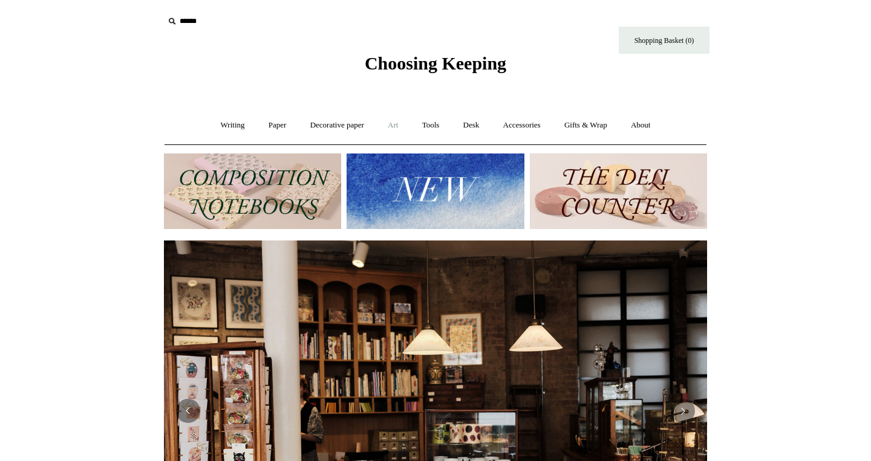
click at [395, 131] on link "Art +" at bounding box center [393, 125] width 32 height 32
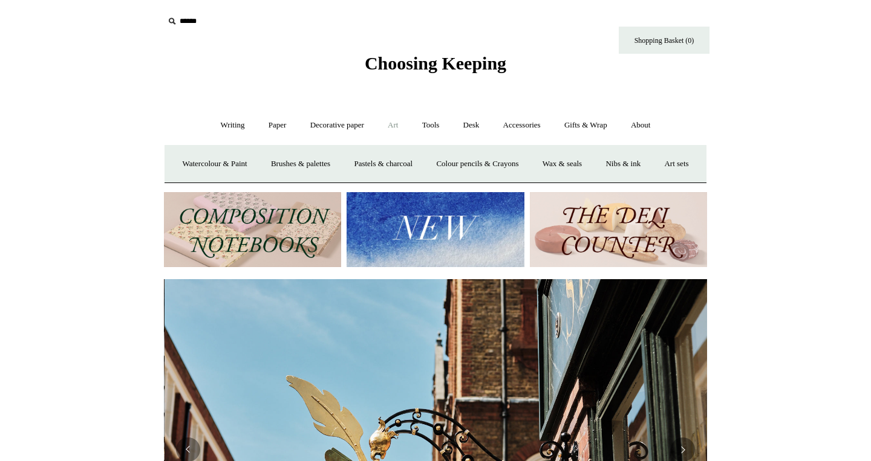
scroll to position [0, 543]
click at [653, 180] on link "Art sets" at bounding box center [676, 164] width 46 height 32
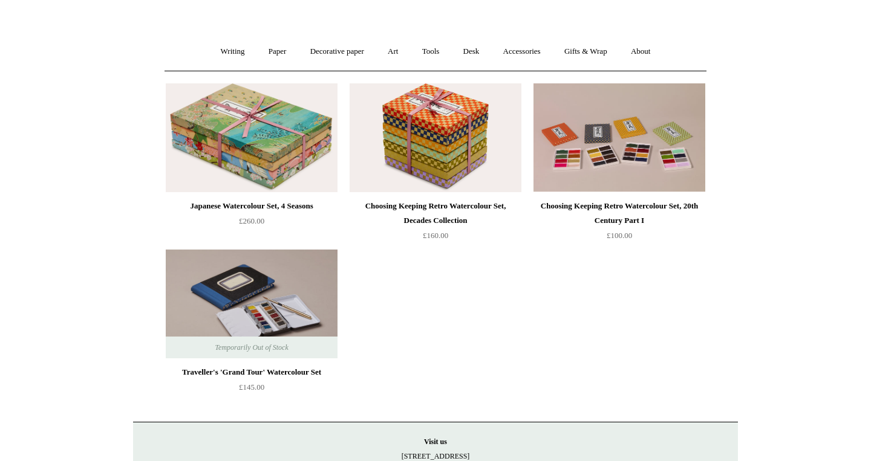
scroll to position [82, 0]
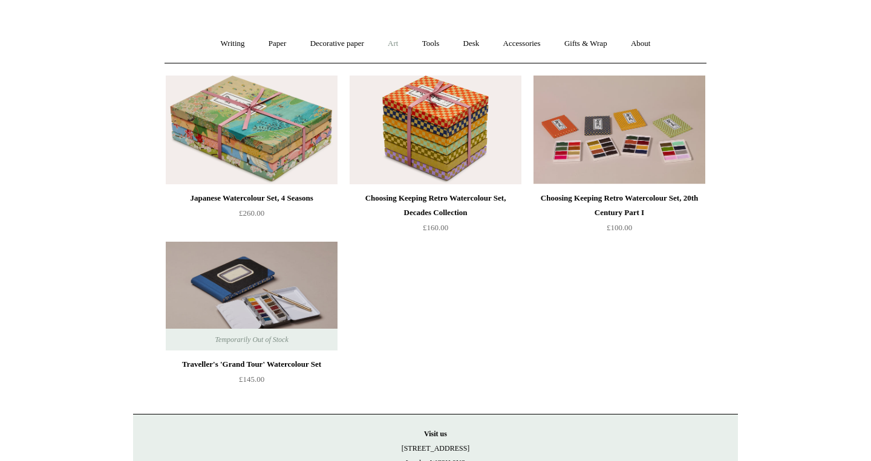
click at [398, 47] on link "Art +" at bounding box center [393, 44] width 32 height 32
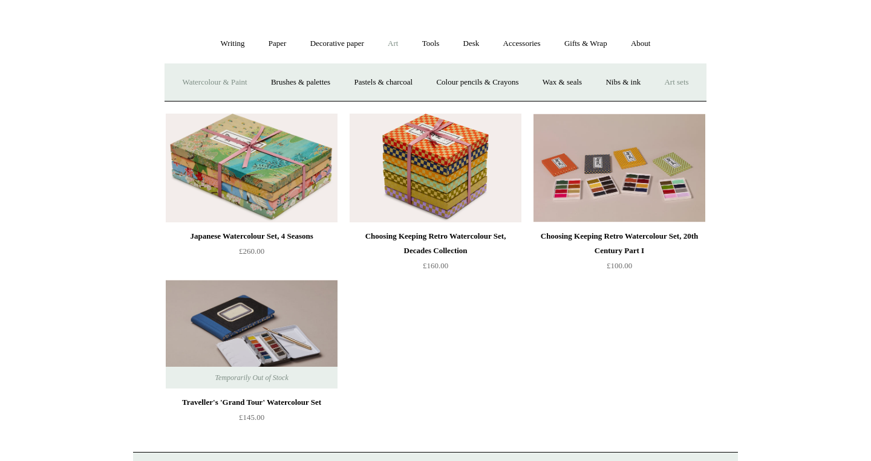
click at [235, 85] on link "Watercolour & Paint" at bounding box center [214, 83] width 86 height 32
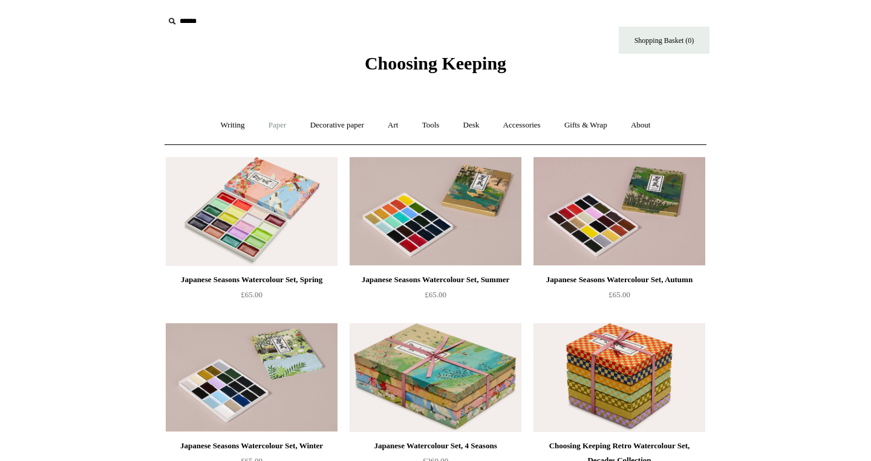
click at [270, 123] on link "Paper +" at bounding box center [278, 125] width 40 height 32
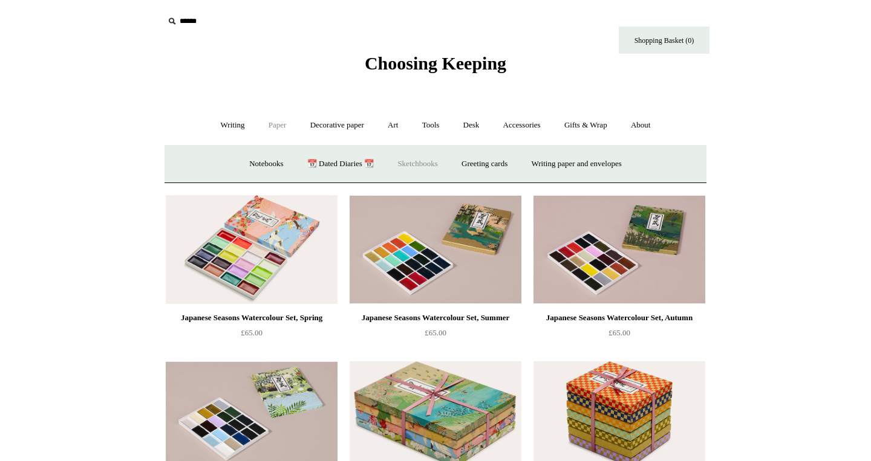
click at [423, 166] on link "Sketchbooks +" at bounding box center [417, 164] width 62 height 32
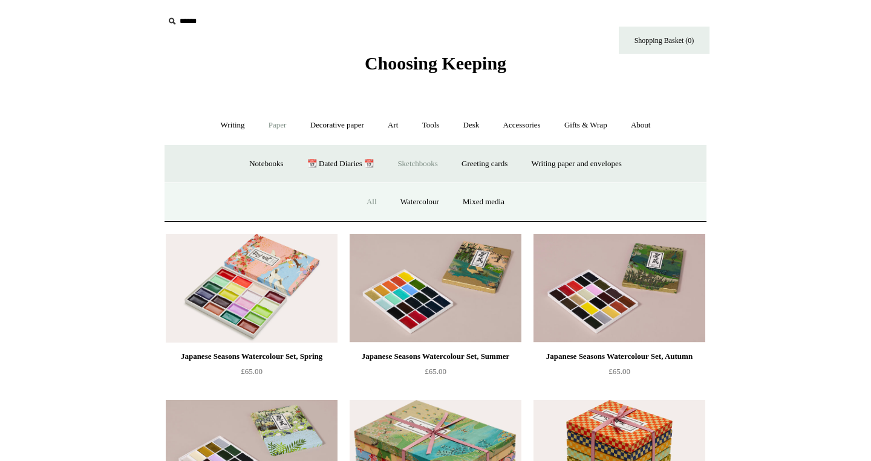
click at [373, 198] on link "All" at bounding box center [372, 202] width 32 height 32
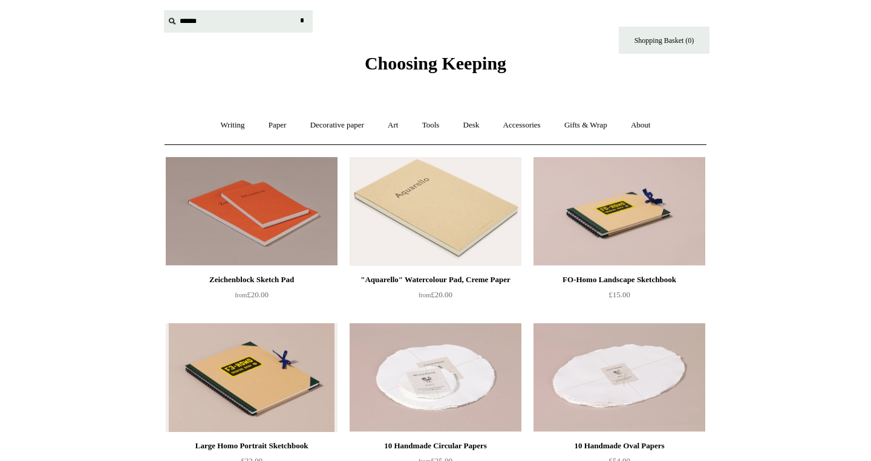
click at [212, 20] on input "text" at bounding box center [238, 21] width 149 height 22
type input "***"
click at [296, 10] on input "*" at bounding box center [302, 20] width 12 height 21
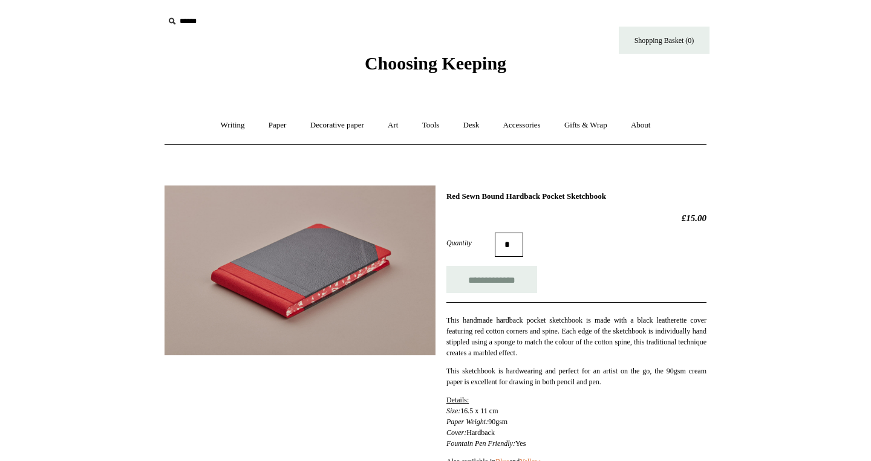
click at [304, 265] on img at bounding box center [299, 271] width 271 height 170
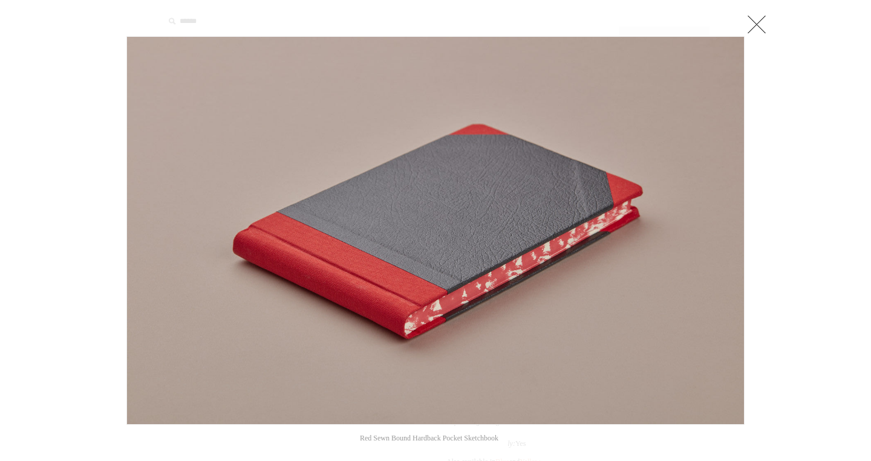
click at [749, 30] on link at bounding box center [756, 24] width 24 height 24
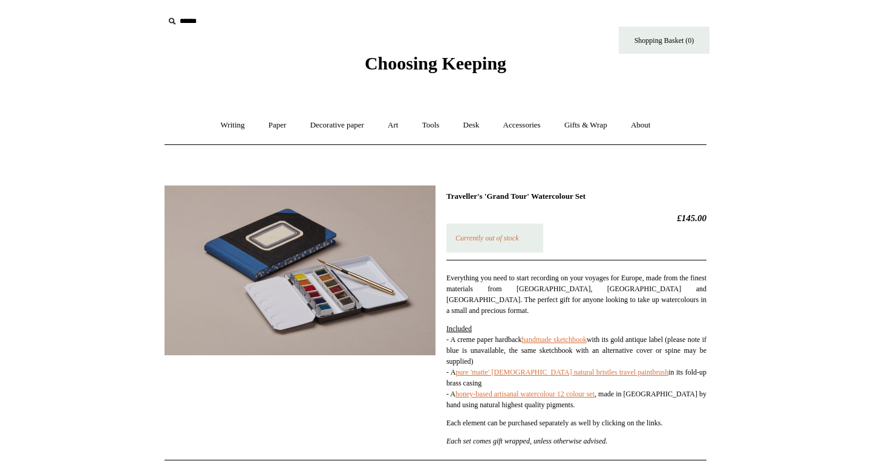
click at [363, 313] on img at bounding box center [299, 271] width 271 height 170
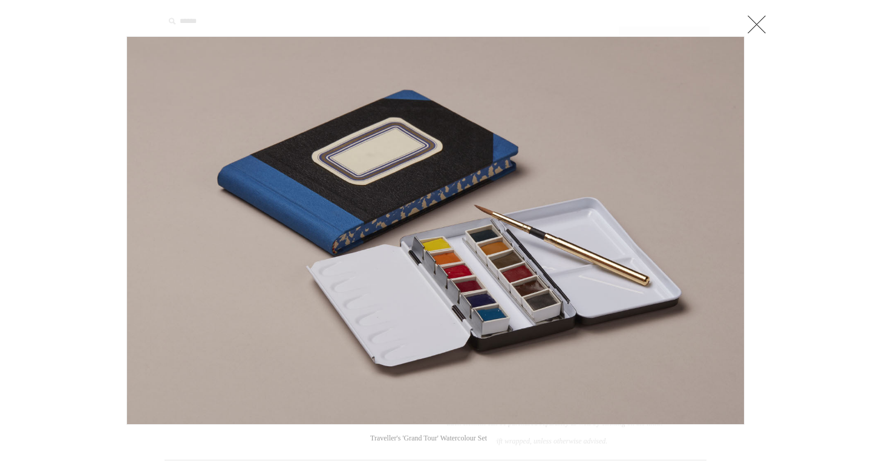
click at [789, 235] on div at bounding box center [435, 417] width 871 height 835
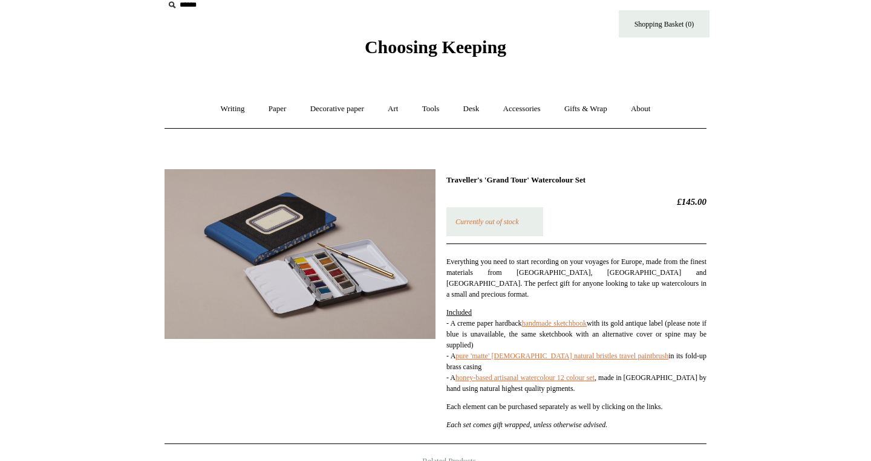
scroll to position [20, 0]
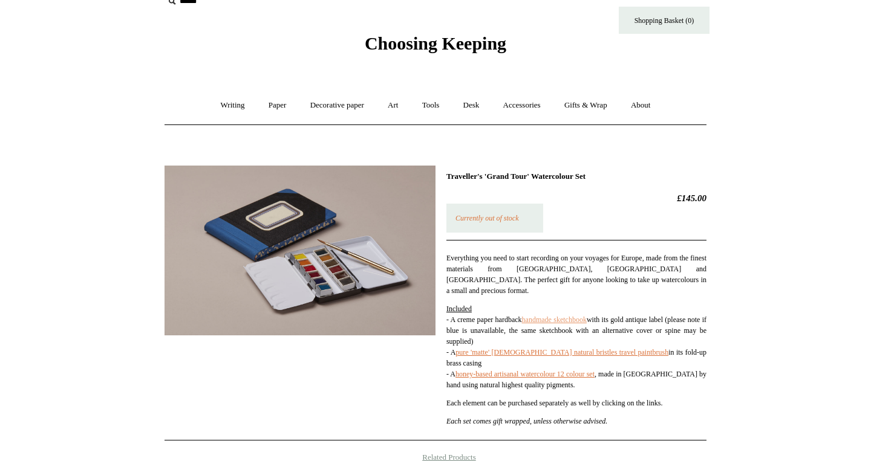
click at [585, 316] on link "handmade sketchbook" at bounding box center [554, 320] width 65 height 8
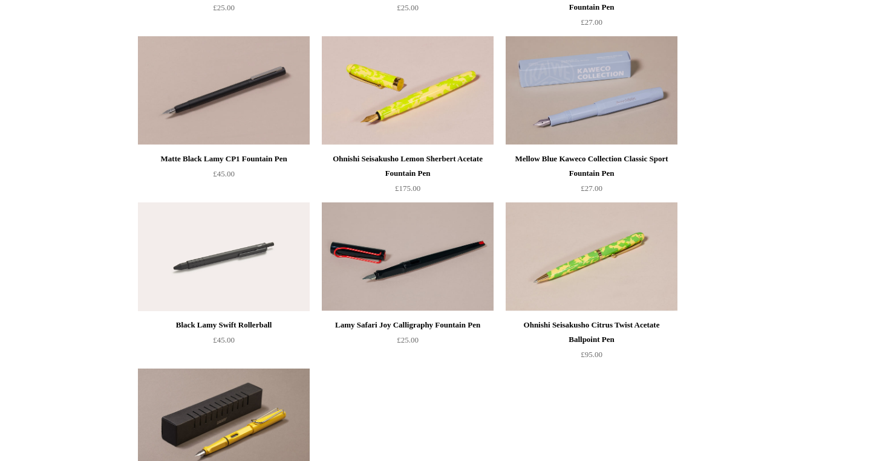
scroll to position [13957, 0]
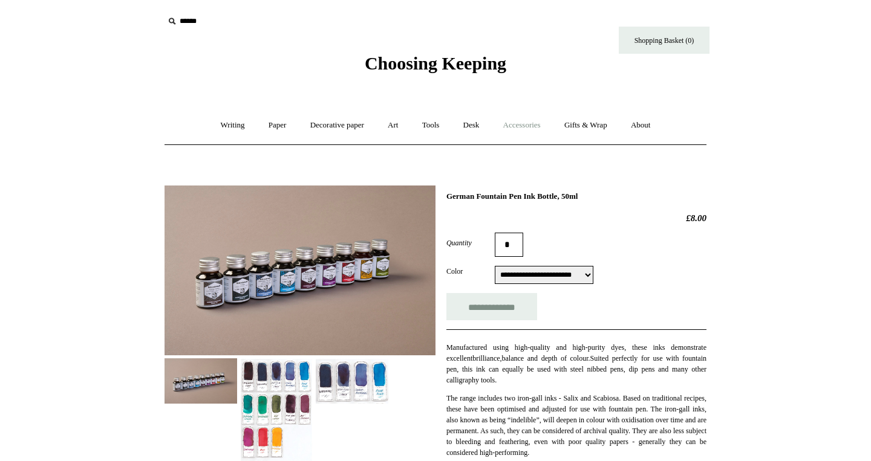
click at [515, 126] on link "Accessories +" at bounding box center [521, 125] width 59 height 32
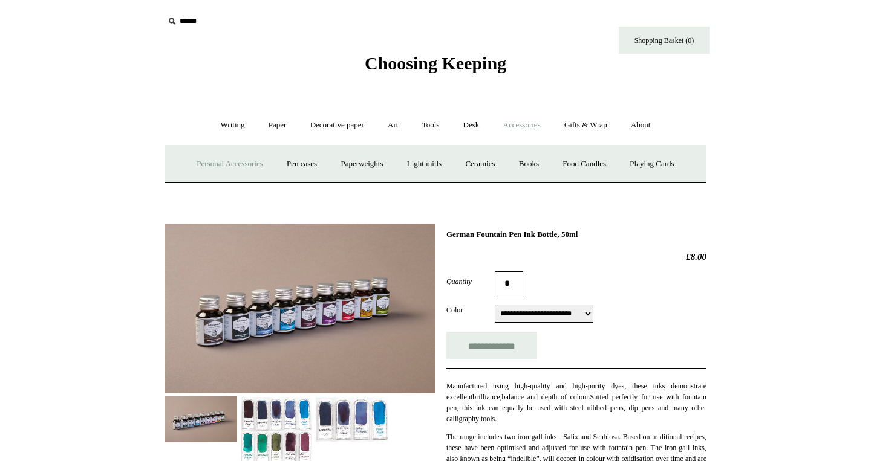
click at [233, 166] on link "Personal Accessories +" at bounding box center [230, 164] width 88 height 32
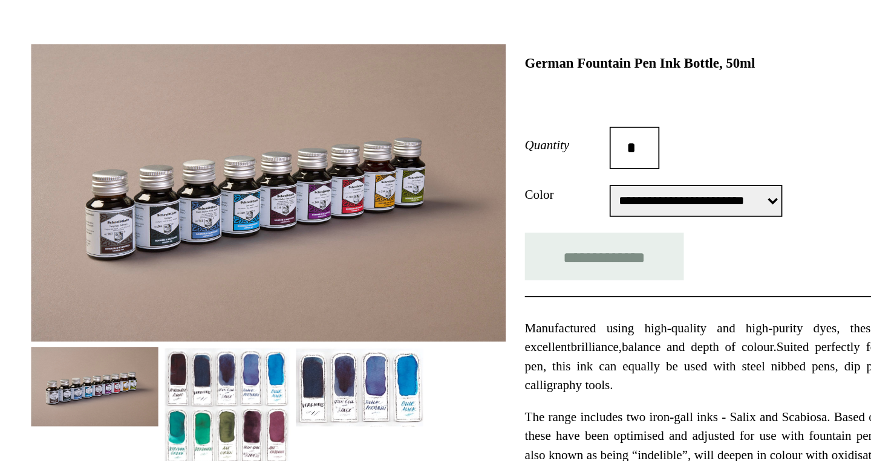
click at [340, 354] on img at bounding box center [299, 308] width 271 height 170
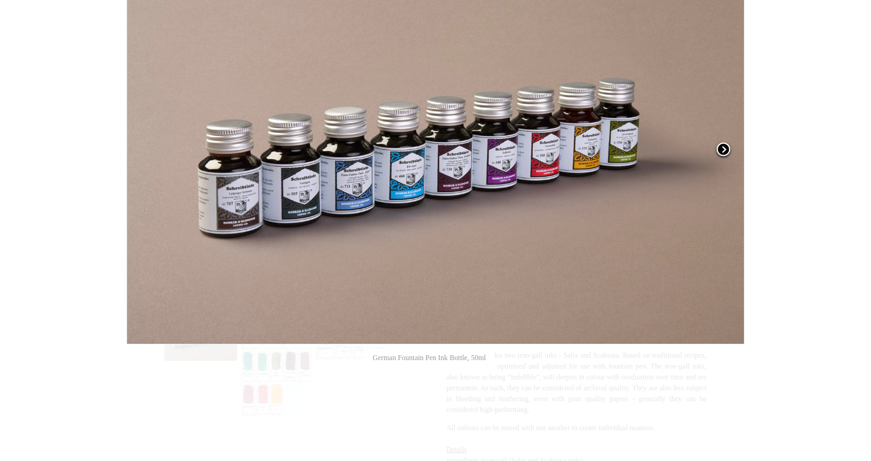
scroll to position [120, 0]
click at [720, 147] on span at bounding box center [723, 150] width 18 height 18
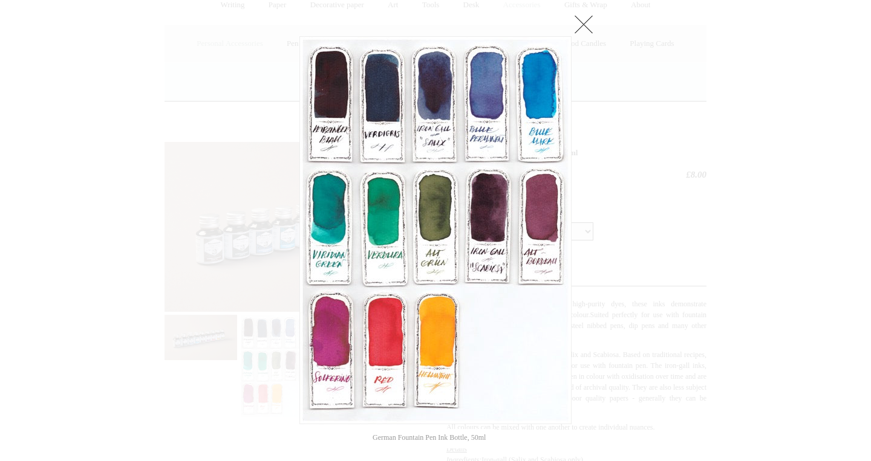
click at [717, 152] on div at bounding box center [435, 389] width 871 height 1019
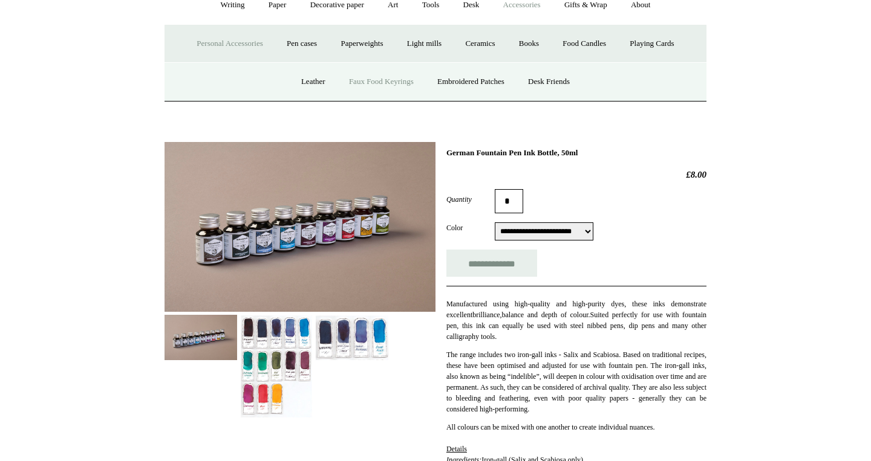
scroll to position [83, 0]
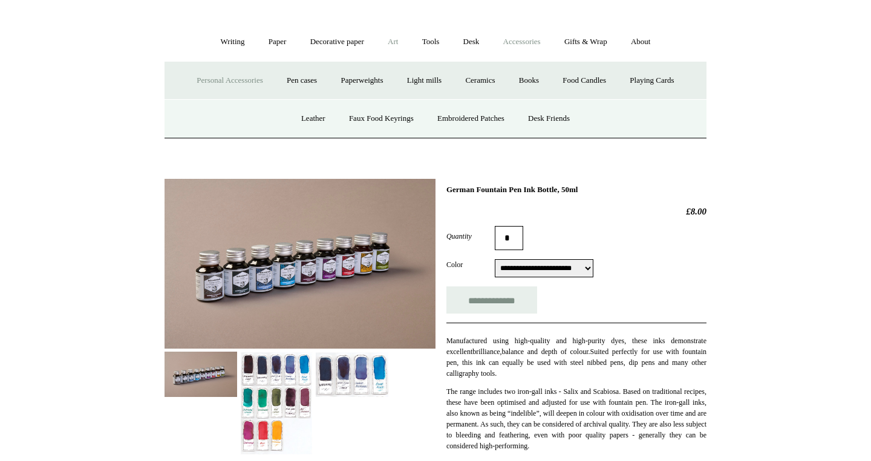
click at [391, 45] on link "Art +" at bounding box center [393, 42] width 32 height 32
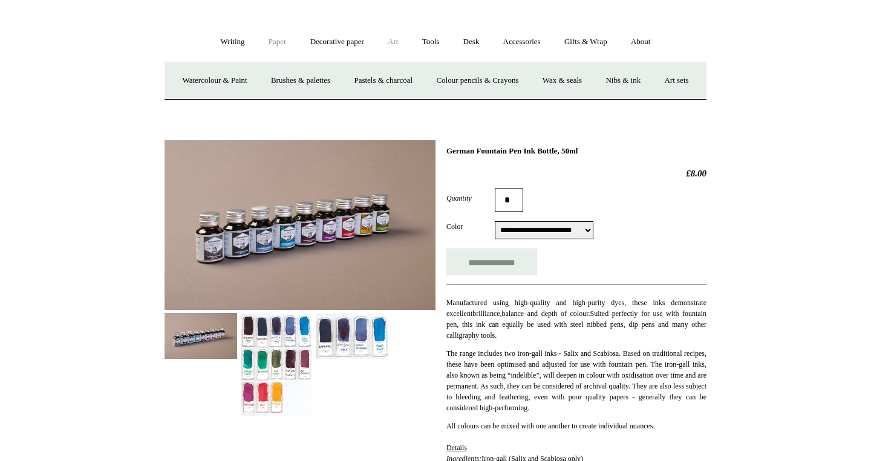
click at [267, 34] on link "Paper +" at bounding box center [278, 42] width 40 height 32
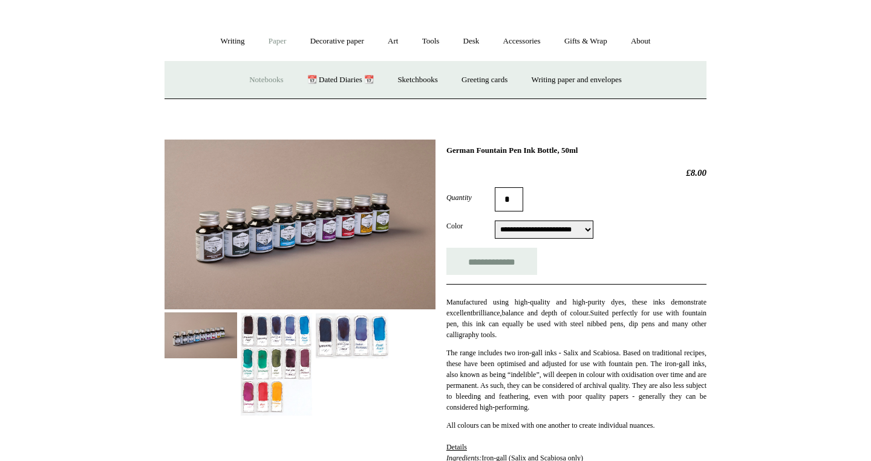
click at [256, 82] on link "Notebooks +" at bounding box center [266, 80] width 56 height 32
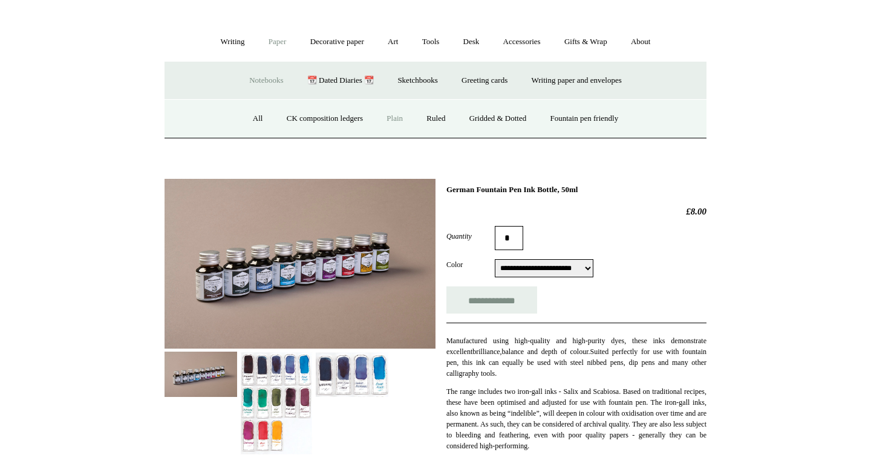
click at [388, 120] on link "Plain" at bounding box center [395, 119] width 38 height 32
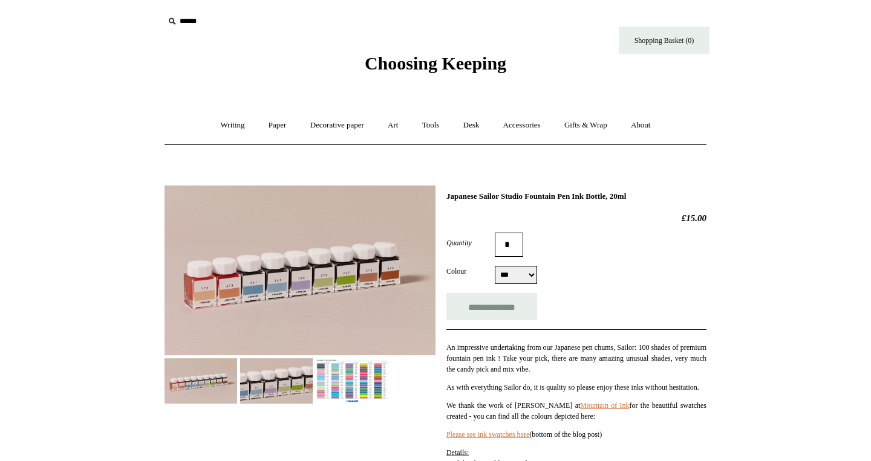
select select "***"
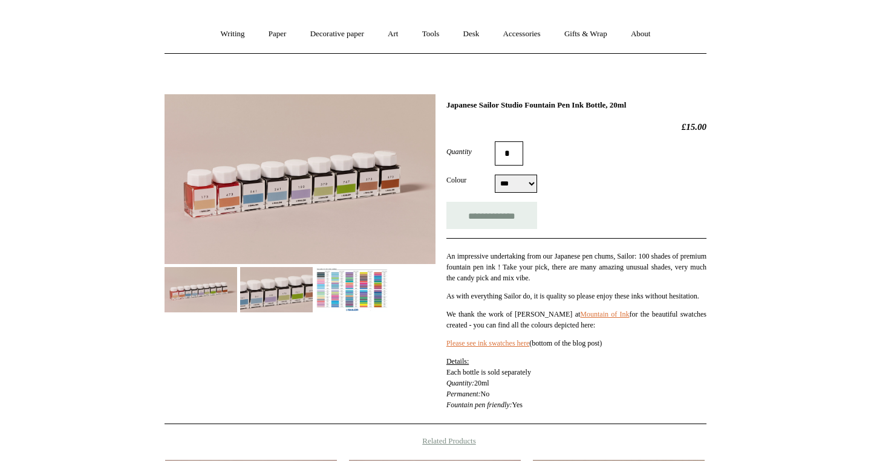
scroll to position [90, 0]
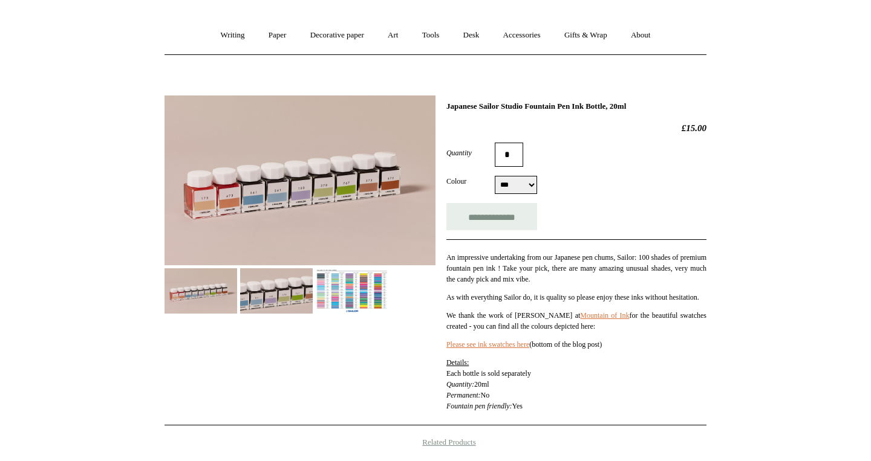
click at [230, 205] on img at bounding box center [299, 181] width 271 height 170
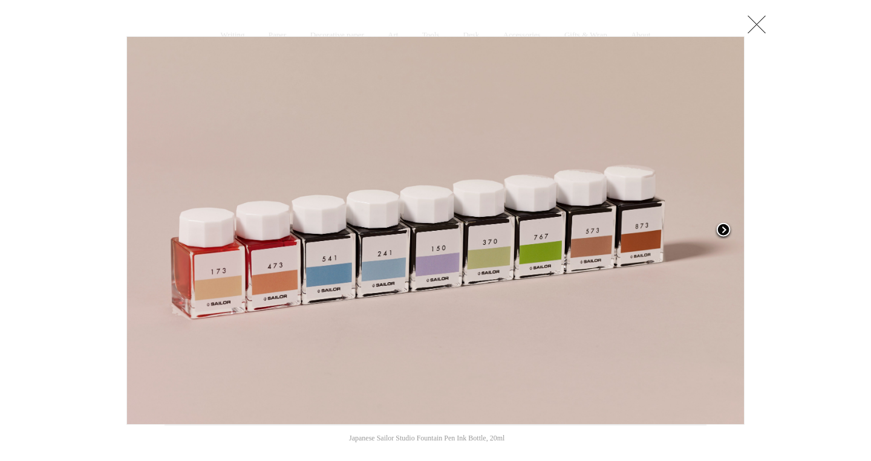
click at [722, 226] on span at bounding box center [723, 231] width 18 height 18
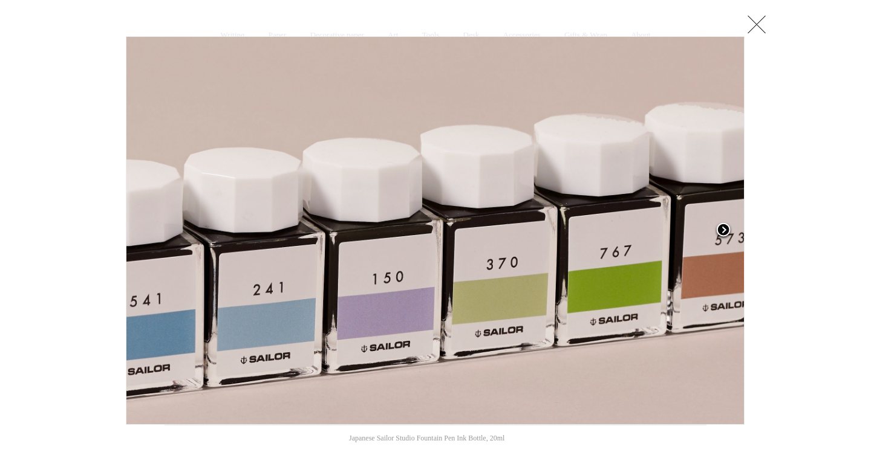
click at [722, 228] on span at bounding box center [723, 231] width 18 height 18
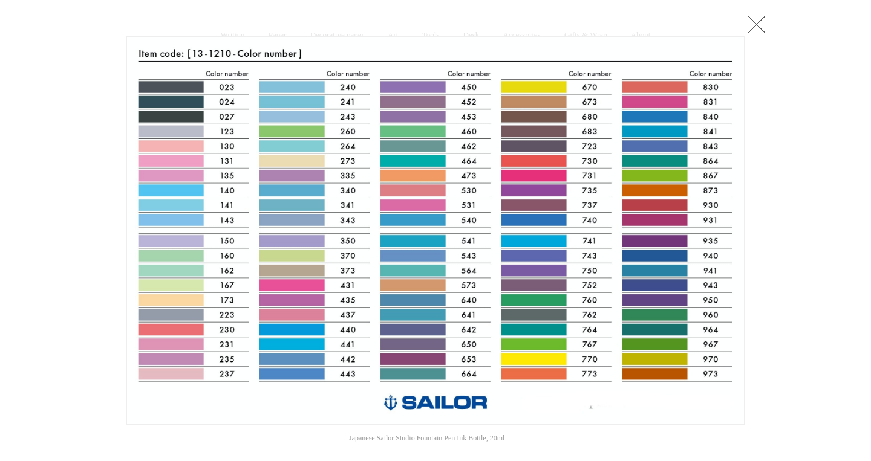
click at [822, 133] on div at bounding box center [435, 366] width 871 height 913
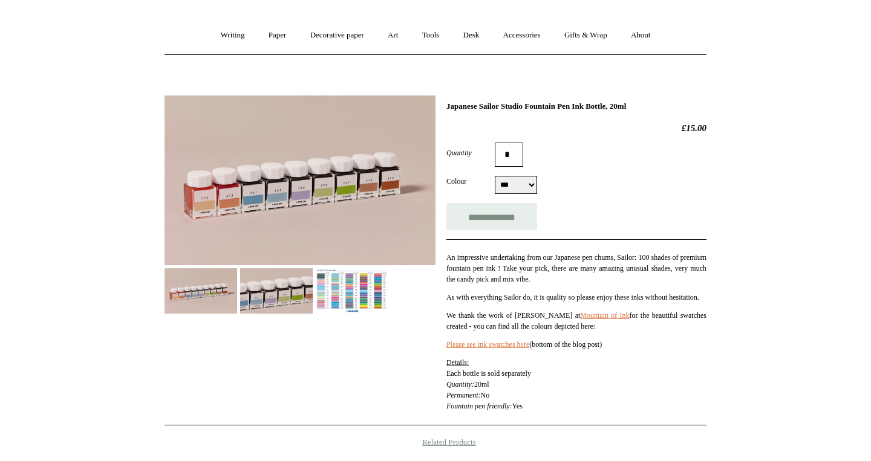
drag, startPoint x: 448, startPoint y: 106, endPoint x: 638, endPoint y: 109, distance: 189.9
click at [639, 109] on h1 "Japanese Sailor Studio Fountain Pen Ink Bottle, 20ml" at bounding box center [576, 107] width 260 height 10
copy h1 "Japanese Sailor Studio Fountain Pen Ink Bottle"
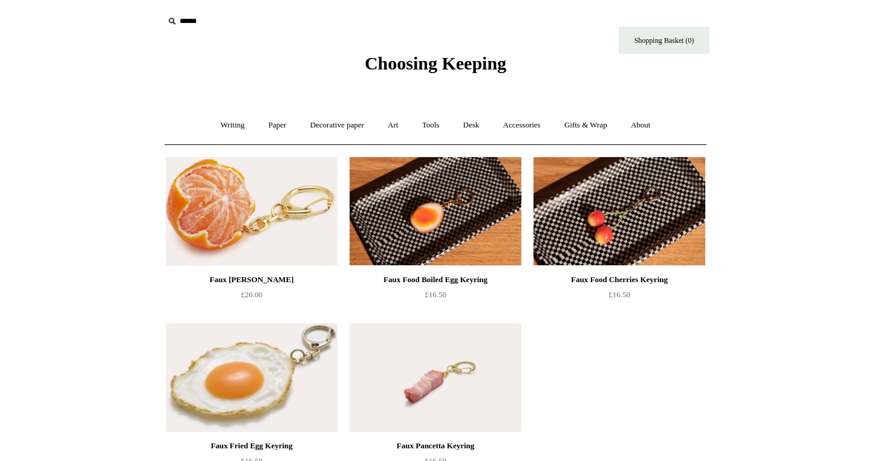
click at [257, 200] on img at bounding box center [252, 211] width 172 height 109
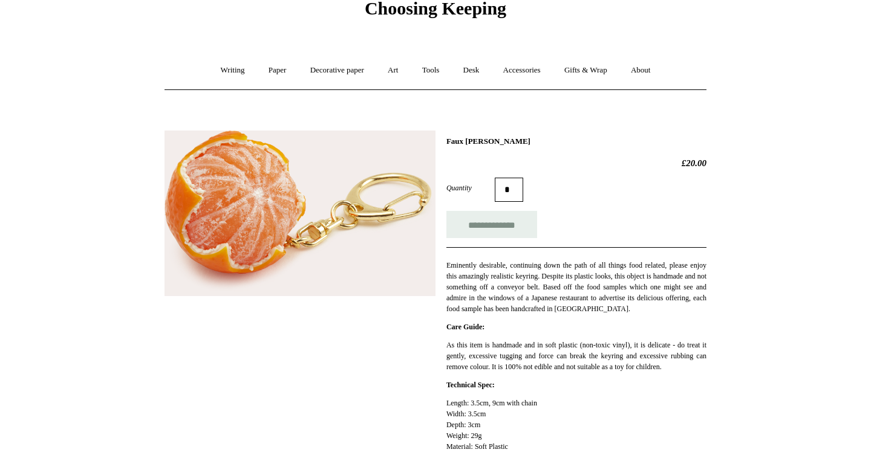
scroll to position [56, 0]
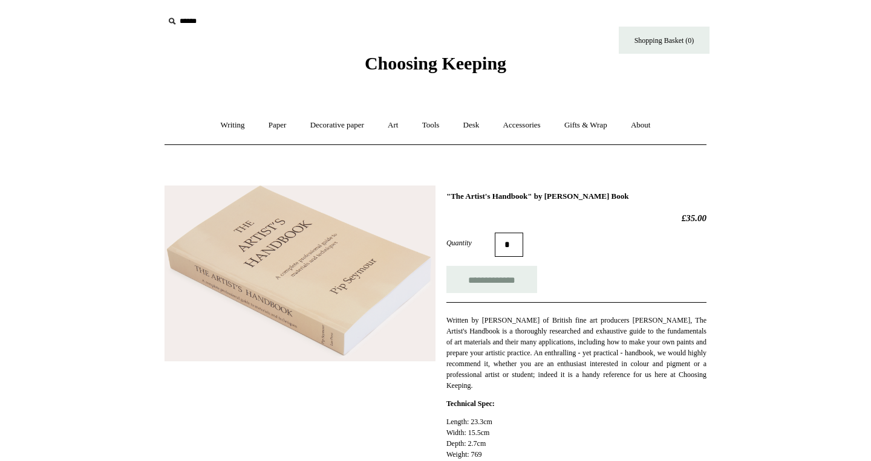
click at [261, 292] on img at bounding box center [299, 274] width 271 height 176
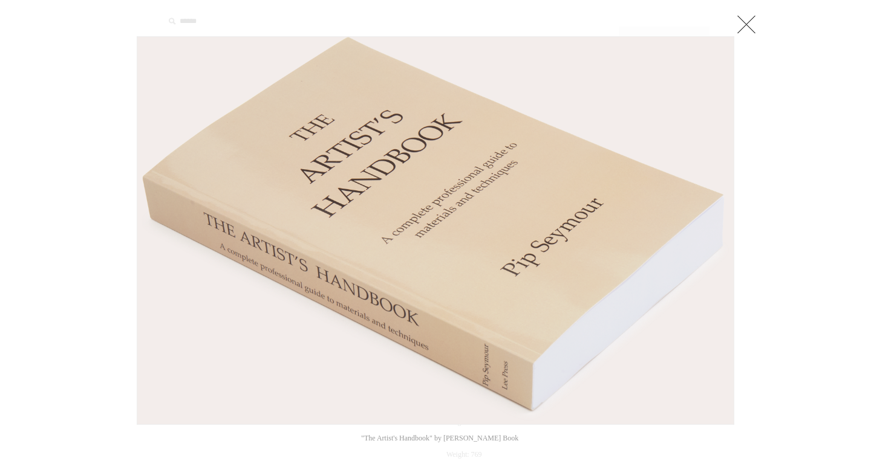
click at [103, 297] on div at bounding box center [435, 435] width 871 height 871
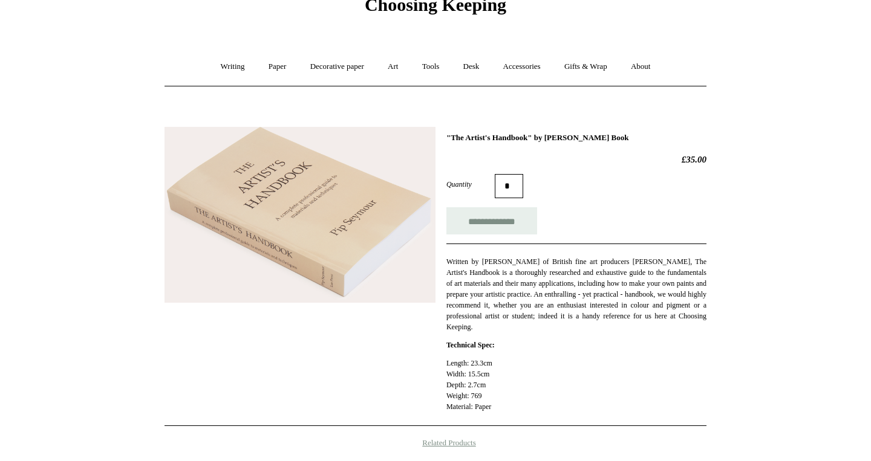
scroll to position [60, 0]
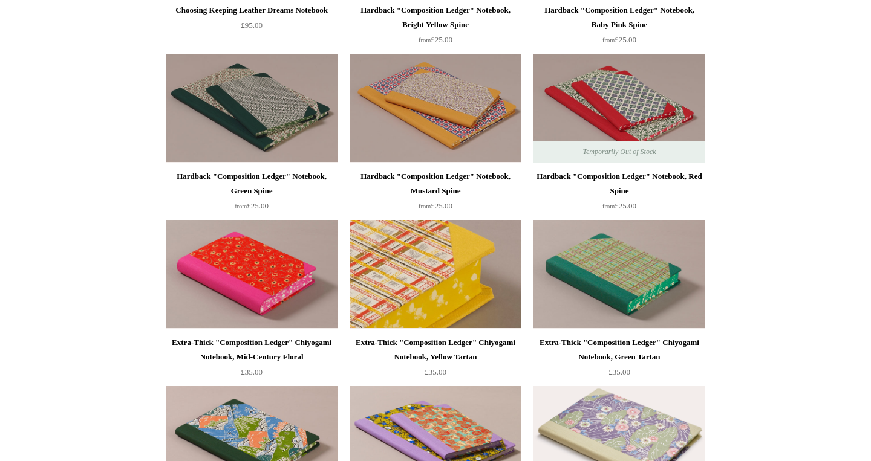
scroll to position [1596, 0]
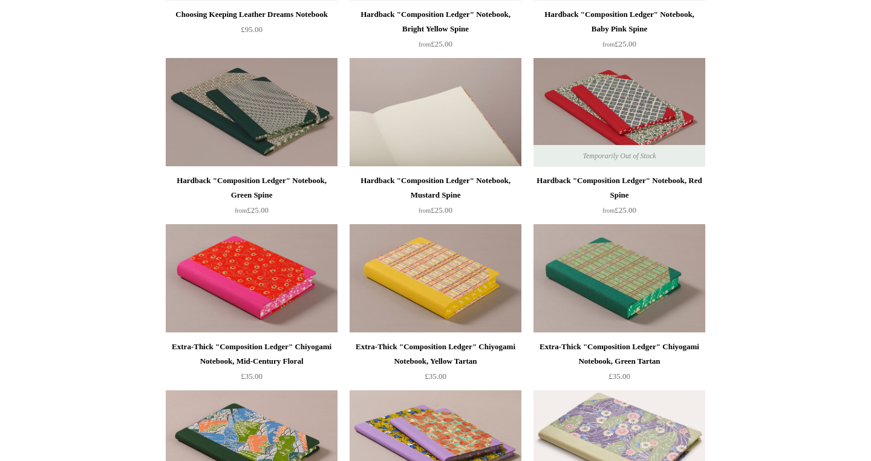
click at [438, 137] on img at bounding box center [436, 112] width 172 height 109
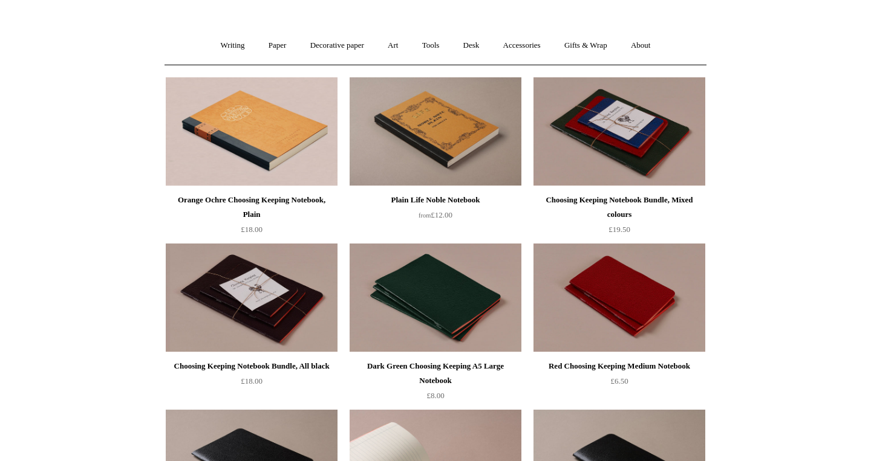
scroll to position [0, 0]
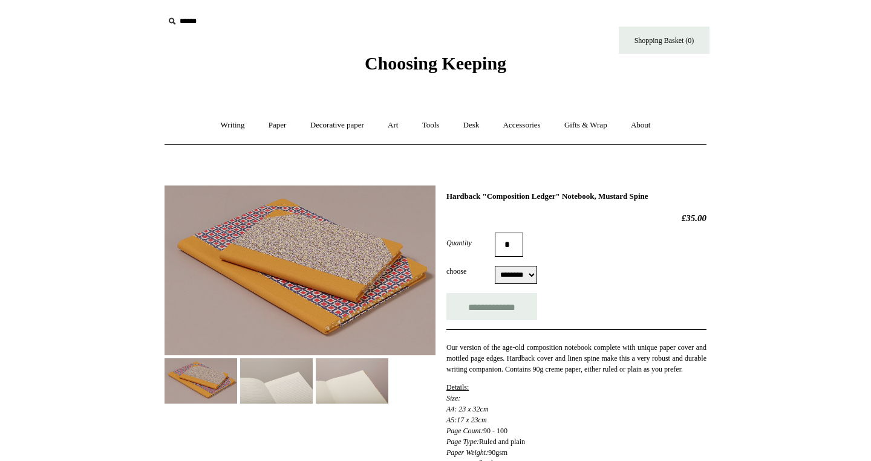
click at [350, 389] on img at bounding box center [352, 381] width 73 height 45
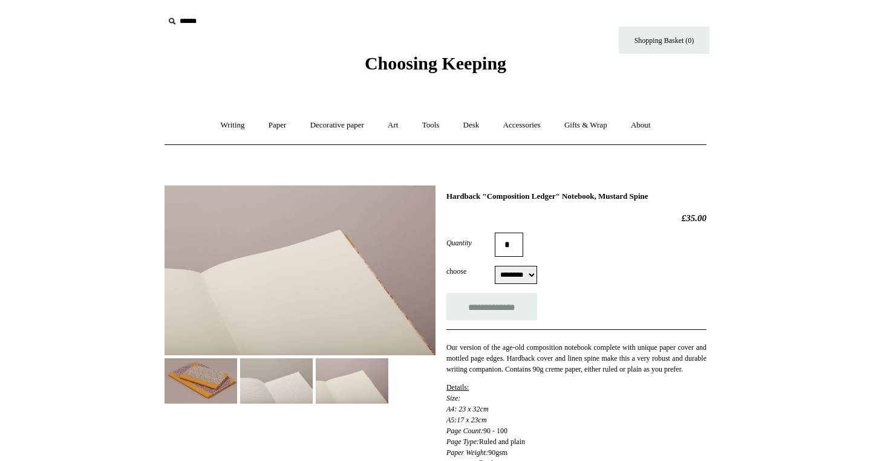
click at [312, 275] on img at bounding box center [299, 271] width 271 height 170
